Goal: Task Accomplishment & Management: Manage account settings

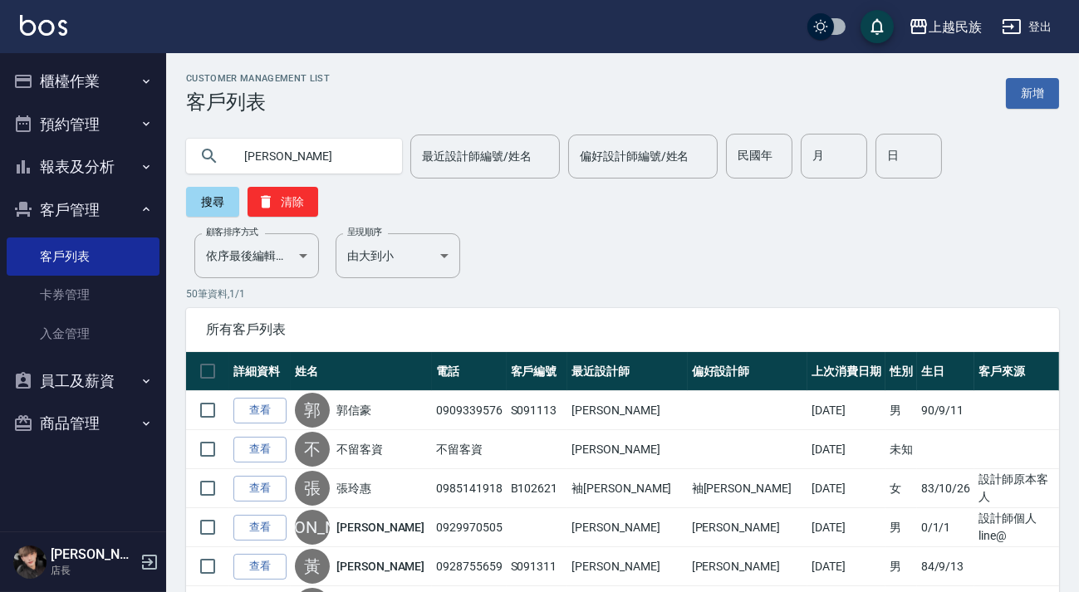
type input "[PERSON_NAME]"
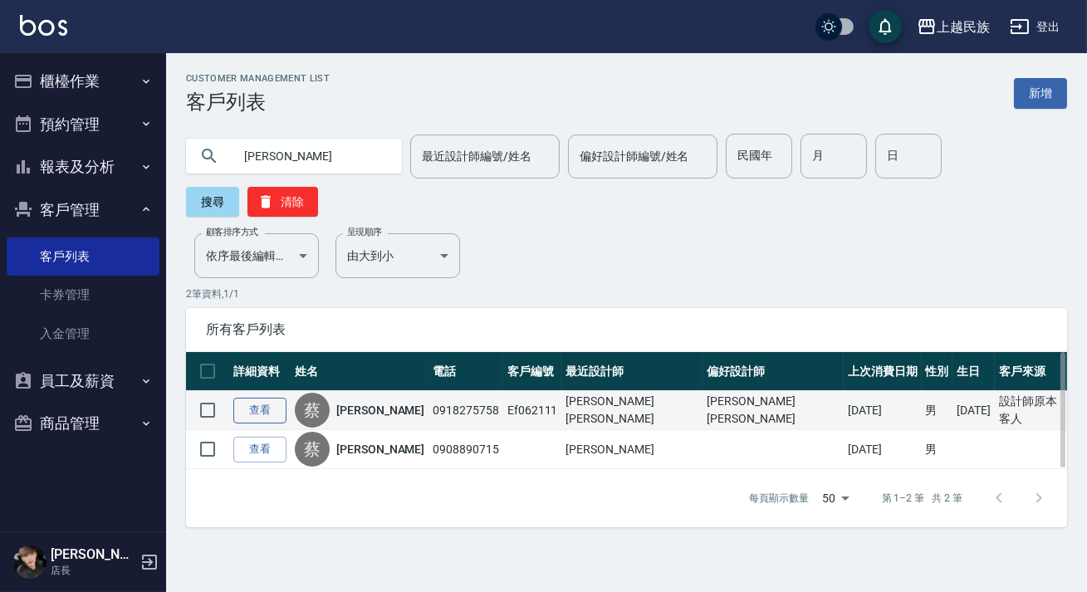
click at [242, 406] on link "查看" at bounding box center [259, 411] width 53 height 26
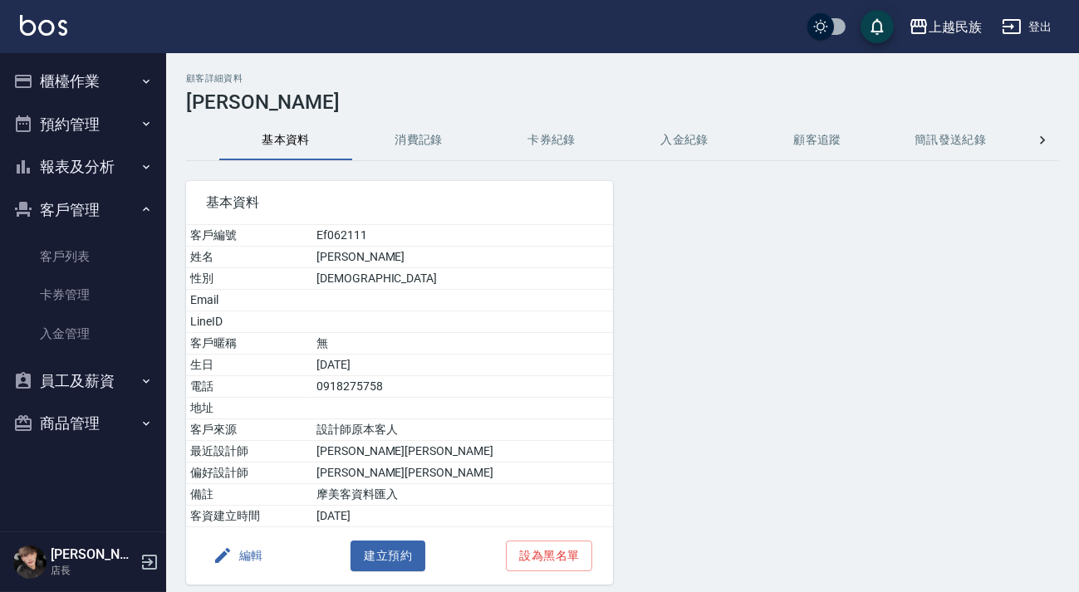
click at [450, 158] on button "消費記錄" at bounding box center [418, 140] width 133 height 40
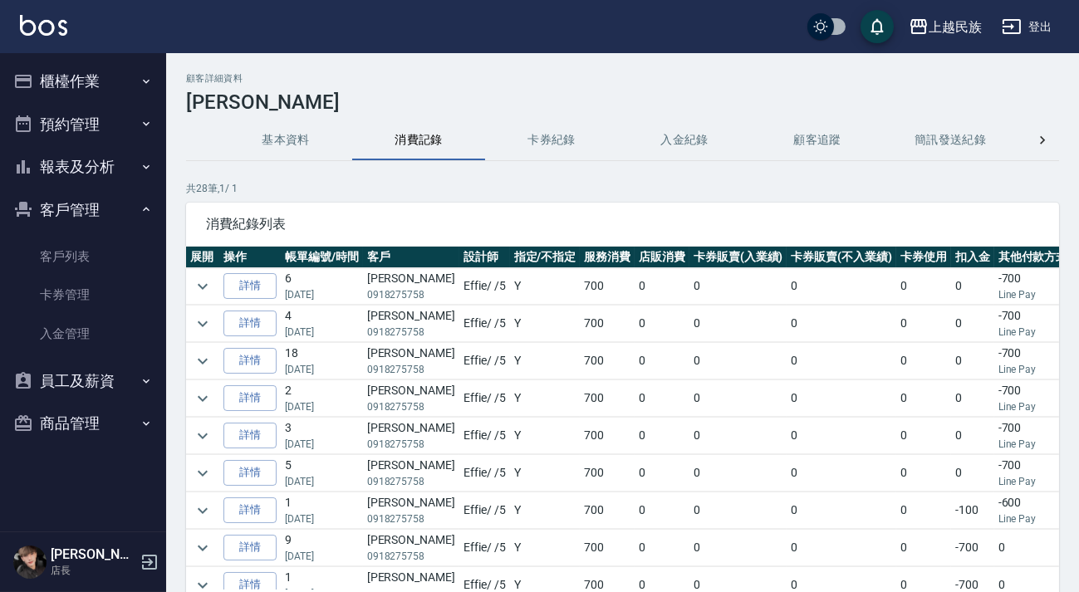
click at [557, 125] on button "卡券紀錄" at bounding box center [551, 140] width 133 height 40
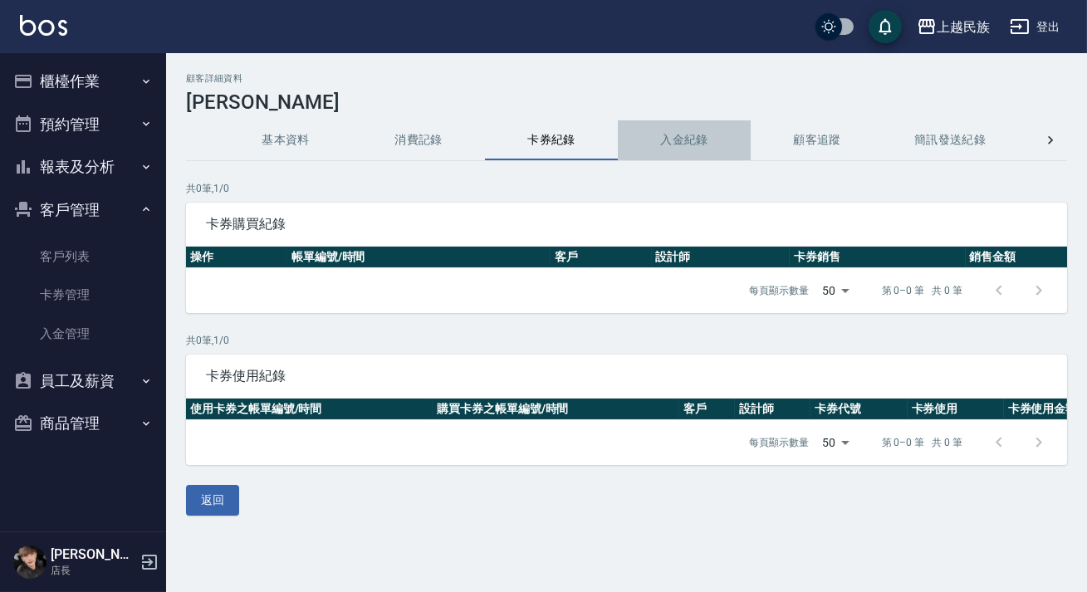
click at [653, 133] on button "入金紀錄" at bounding box center [684, 140] width 133 height 40
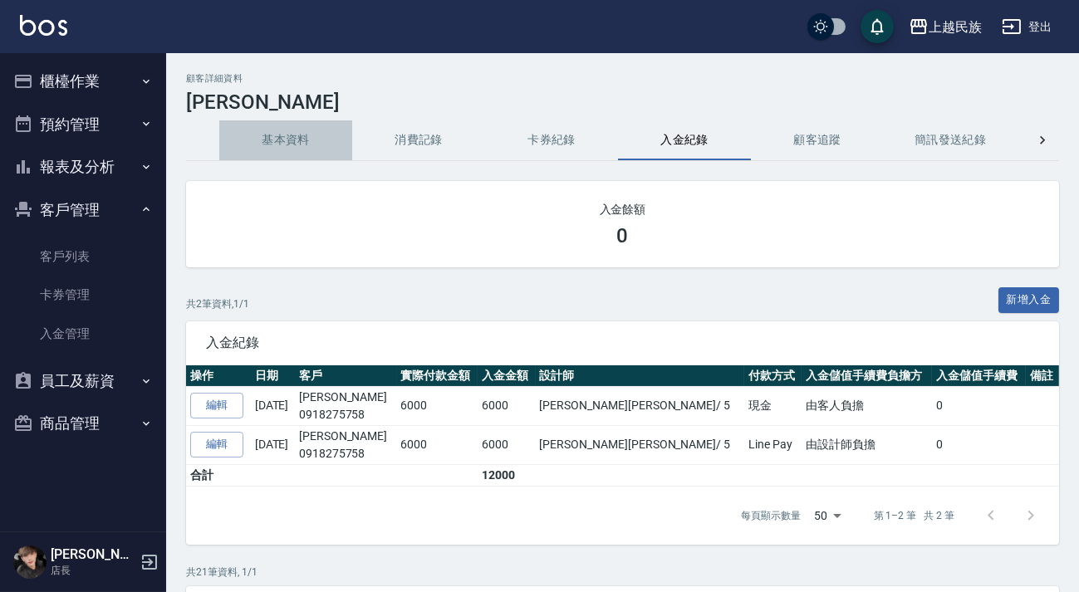
click at [258, 143] on button "基本資料" at bounding box center [285, 140] width 133 height 40
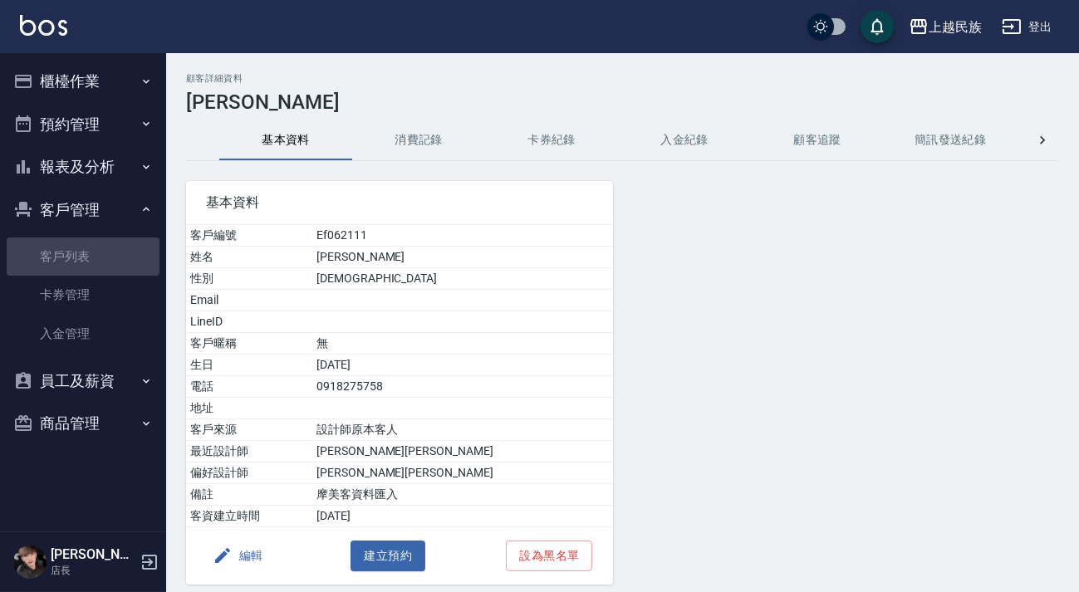
drag, startPoint x: 60, startPoint y: 268, endPoint x: 126, endPoint y: 218, distance: 83.0
click at [60, 267] on link "客戶列表" at bounding box center [83, 256] width 153 height 38
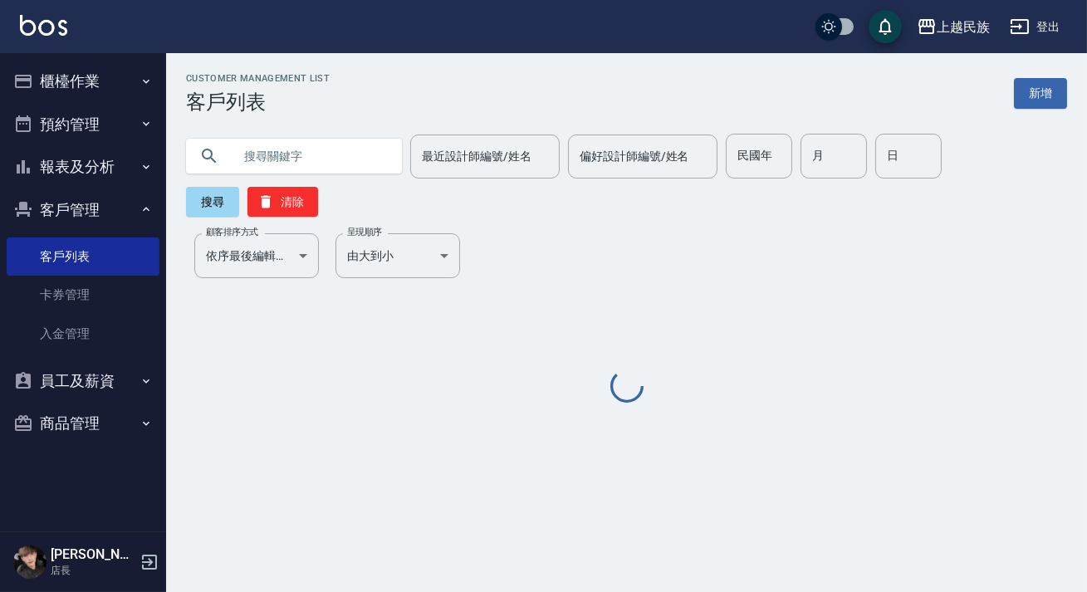
click at [307, 152] on input "text" at bounding box center [310, 156] width 156 height 45
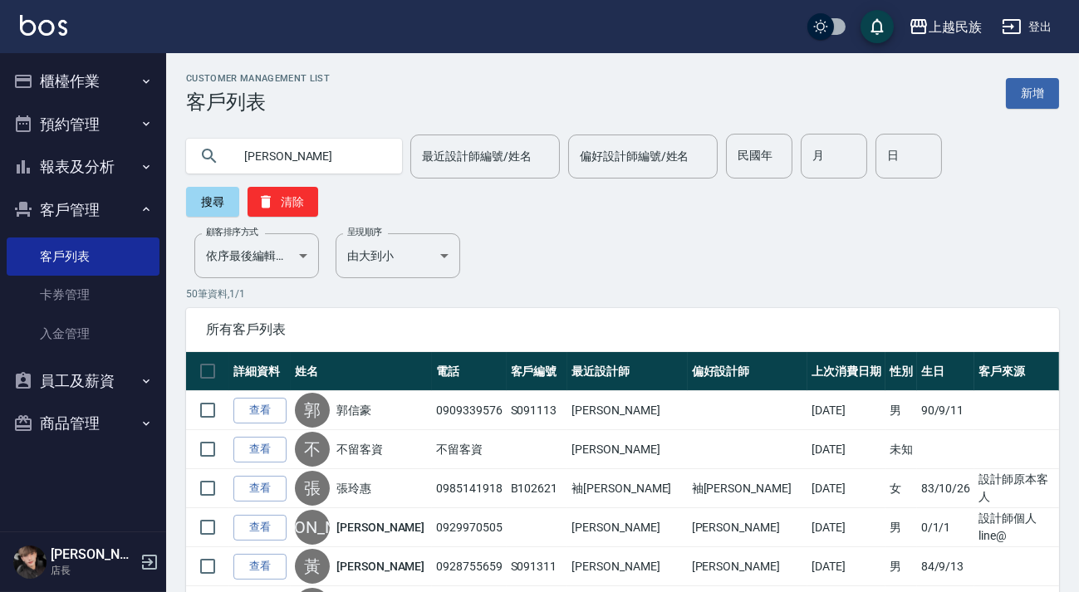
type input "[PERSON_NAME]"
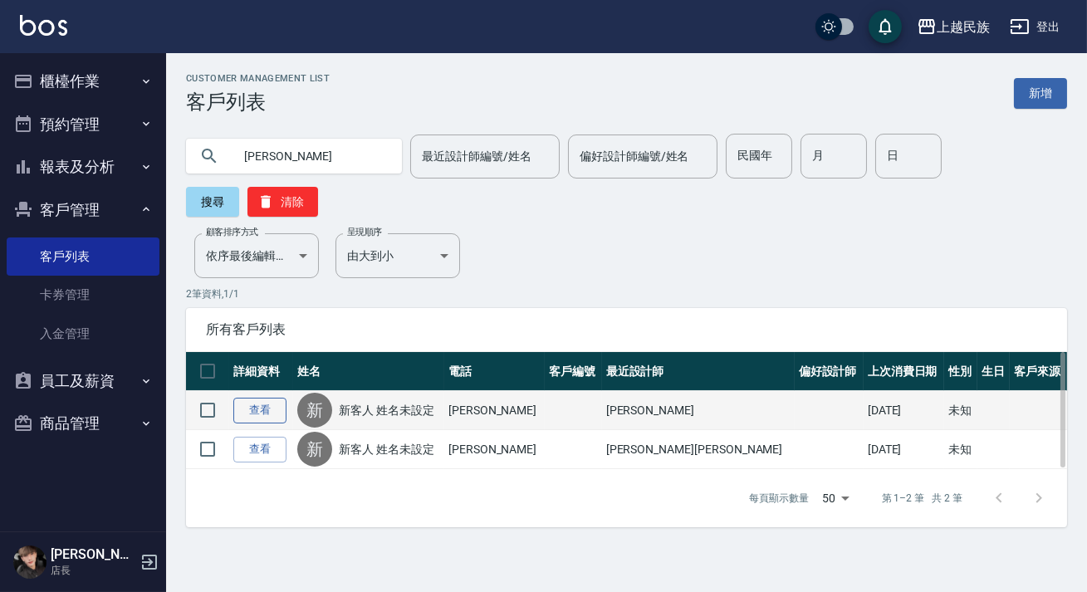
click at [271, 417] on link "查看" at bounding box center [259, 411] width 53 height 26
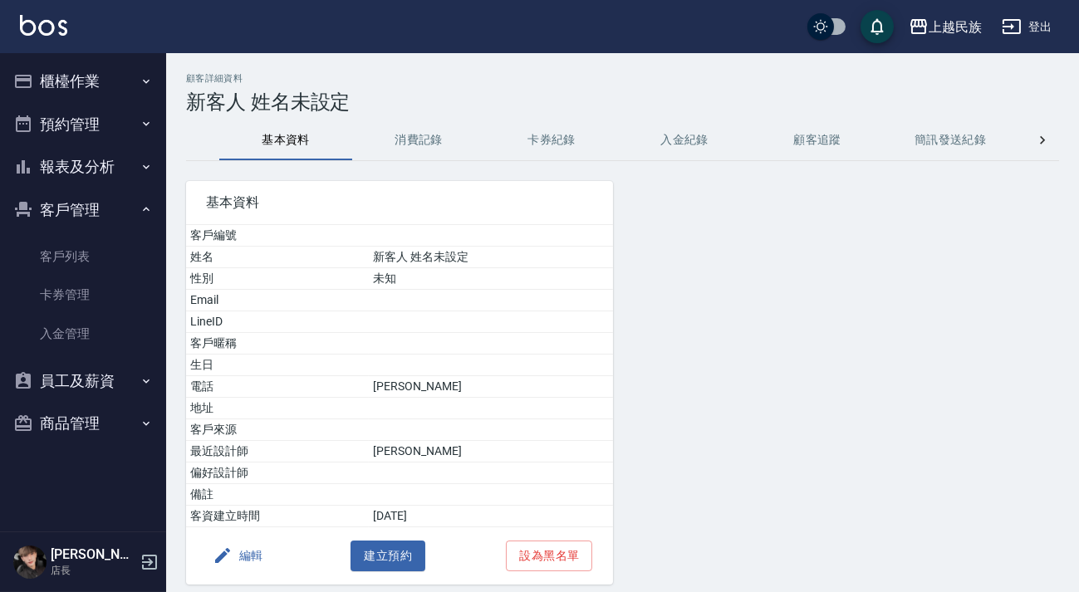
click at [425, 145] on button "消費記錄" at bounding box center [418, 140] width 133 height 40
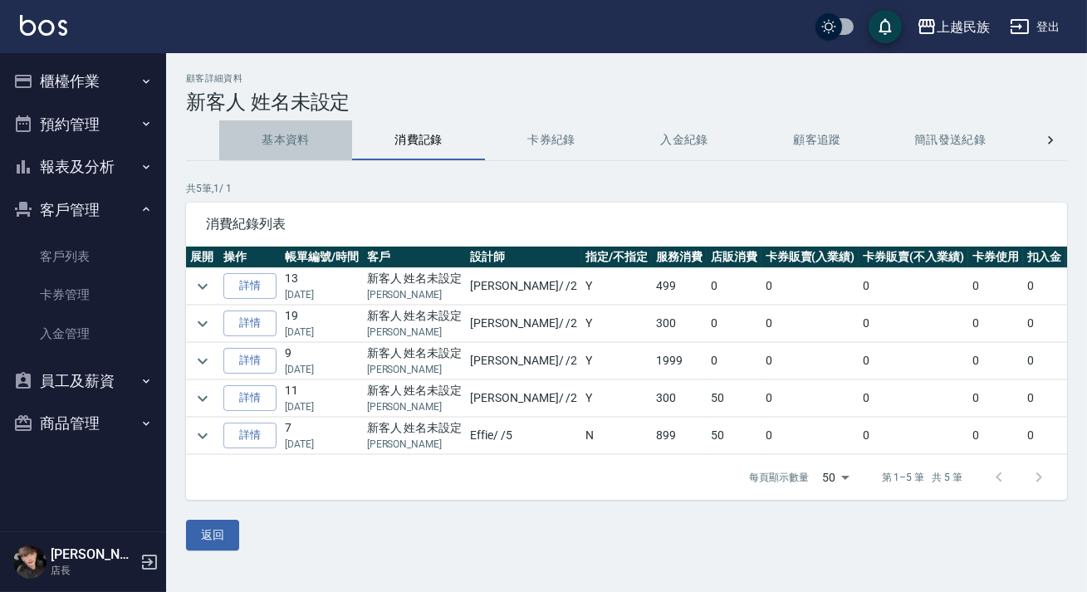
click at [275, 132] on button "基本資料" at bounding box center [285, 140] width 133 height 40
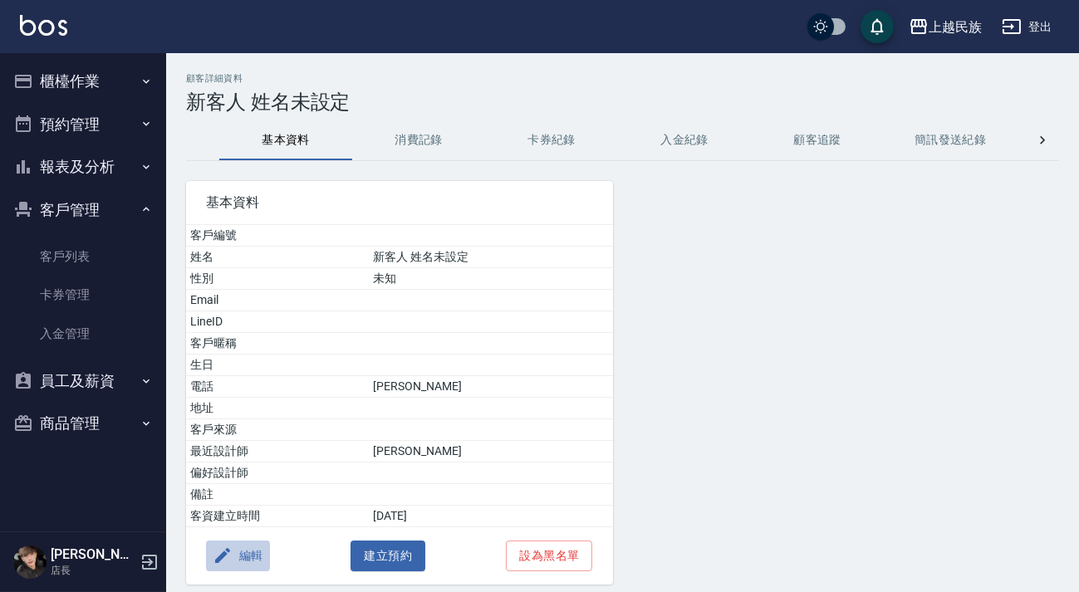
click at [251, 551] on button "編輯" at bounding box center [238, 556] width 64 height 31
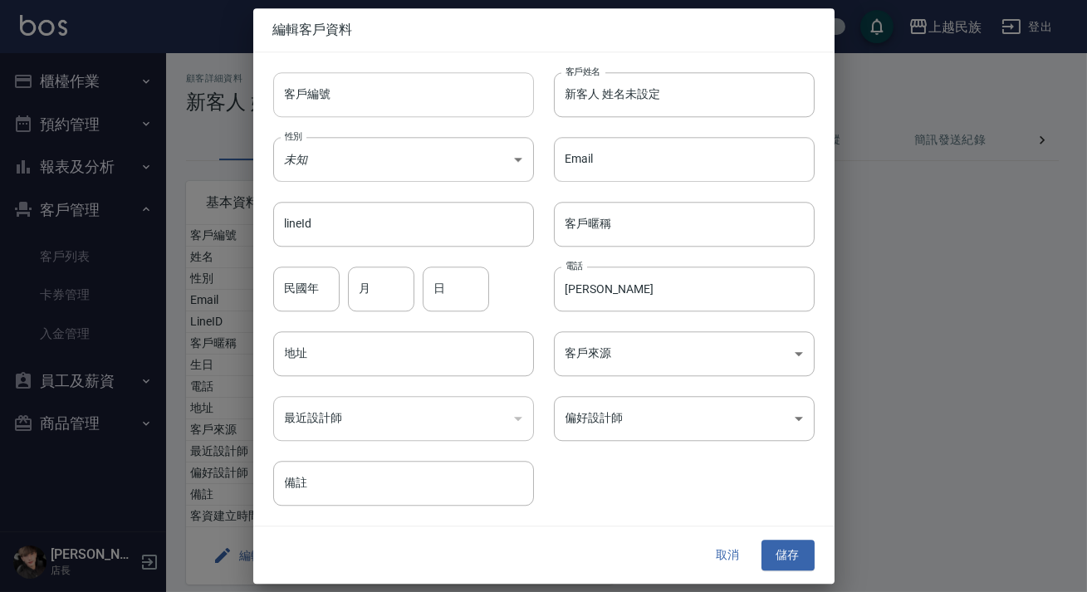
click at [456, 83] on input "客戶編號" at bounding box center [403, 94] width 261 height 45
type input "a"
click at [746, 551] on button "取消" at bounding box center [728, 556] width 53 height 31
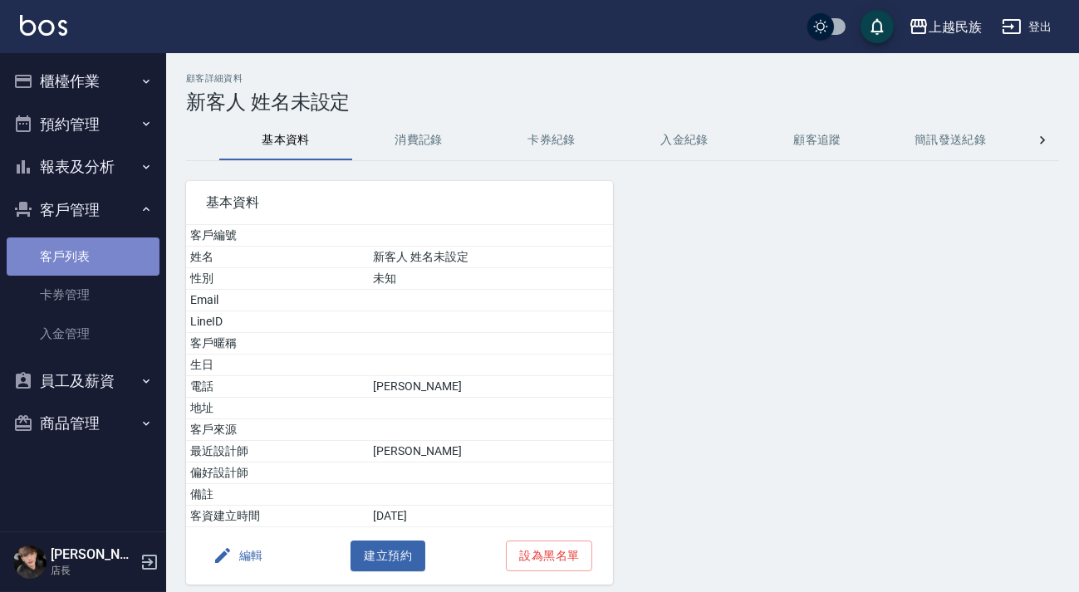
click at [99, 251] on link "客戶列表" at bounding box center [83, 256] width 153 height 38
